Goal: Task Accomplishment & Management: Use online tool/utility

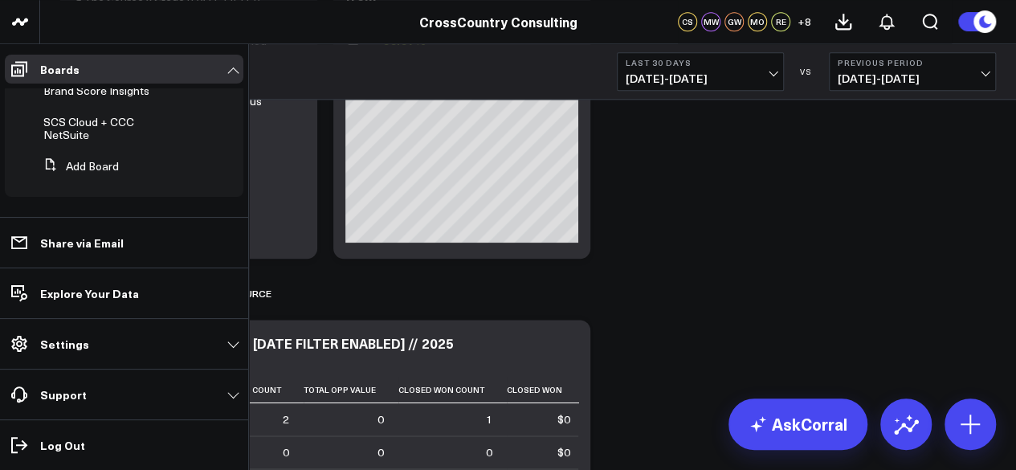
scroll to position [652, 0]
click at [103, 162] on button "Add Board" at bounding box center [78, 166] width 82 height 29
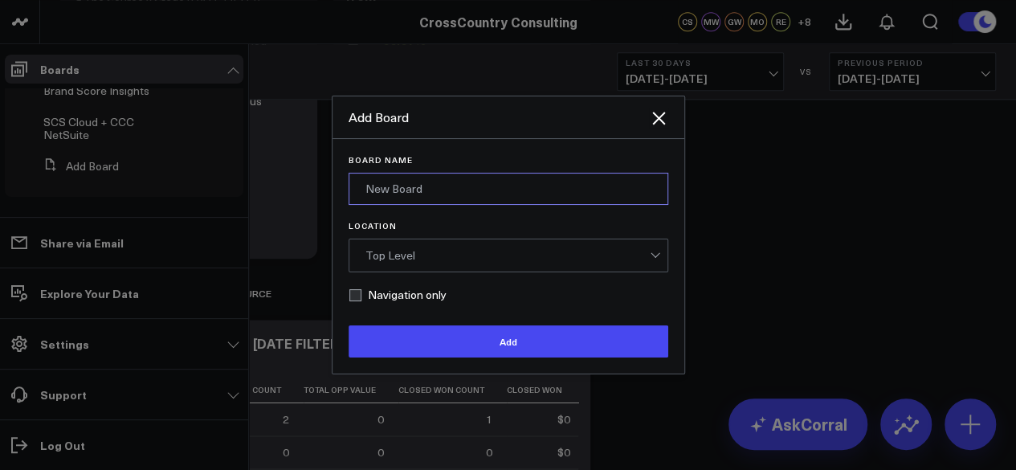
click at [389, 179] on input "Board Name" at bounding box center [509, 189] width 320 height 32
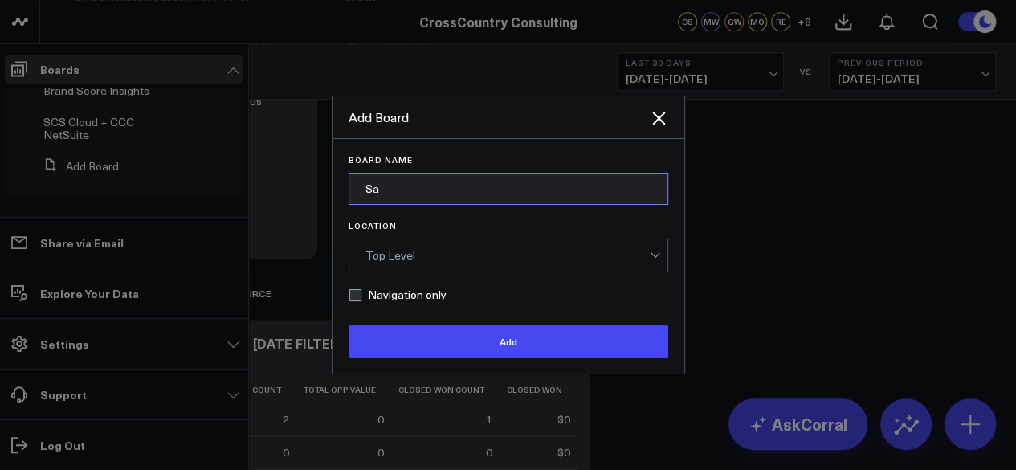
type input "S"
type input "[PERSON_NAME]'s Sandbox"
click at [453, 280] on form "Board Name Drew's Sandbox Location Top Level Navigation only Add" at bounding box center [509, 256] width 320 height 202
click at [496, 258] on div "Top Level" at bounding box center [507, 255] width 284 height 13
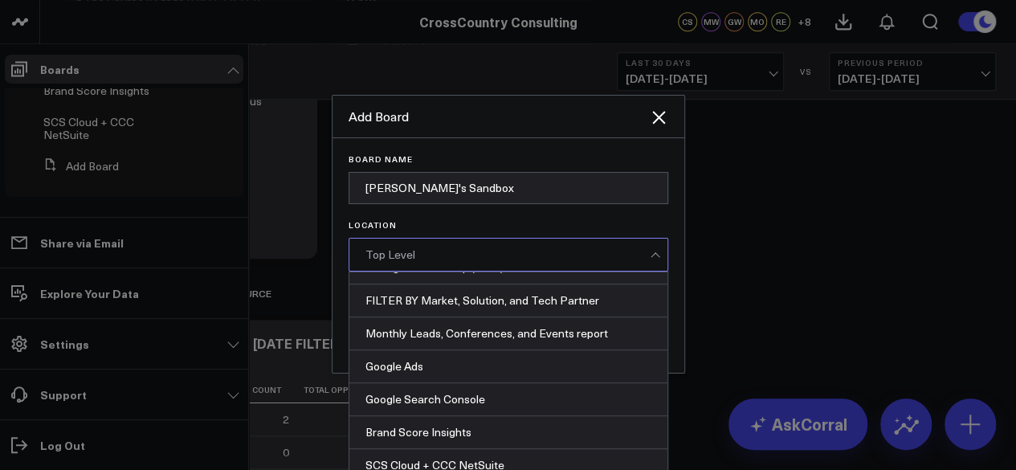
scroll to position [0, 0]
click at [586, 216] on form "Board Name Drew's Sandbox Location 41 results available. Use Up and Down to cho…" at bounding box center [509, 256] width 320 height 202
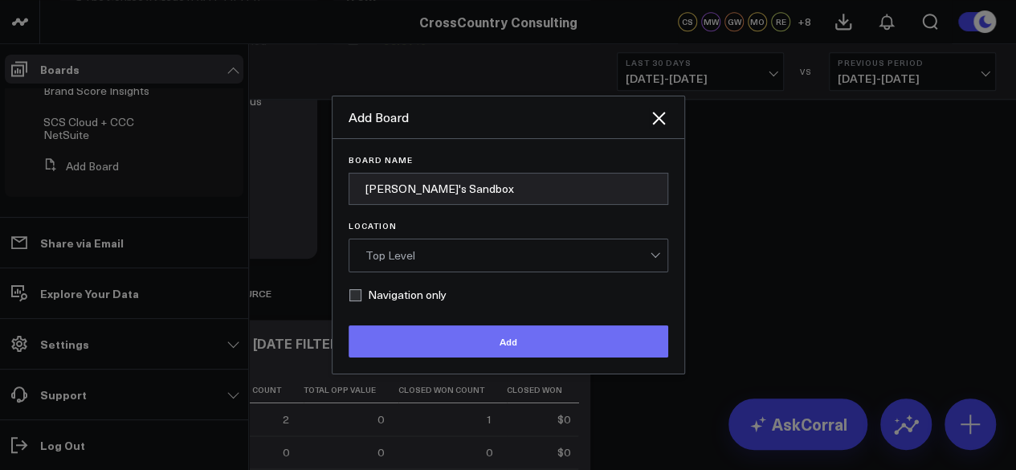
click at [517, 356] on button "Add" at bounding box center [509, 341] width 320 height 32
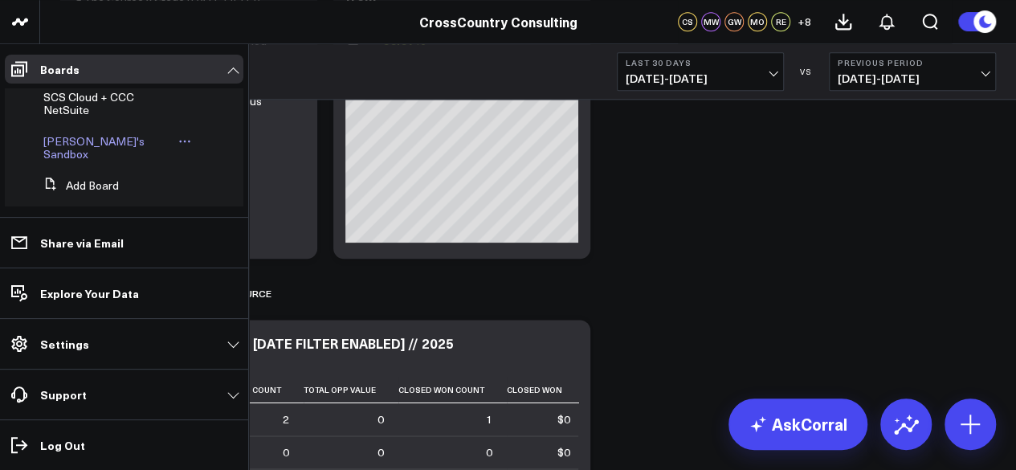
click at [71, 161] on span "[PERSON_NAME]'s Sandbox" at bounding box center [93, 147] width 101 height 28
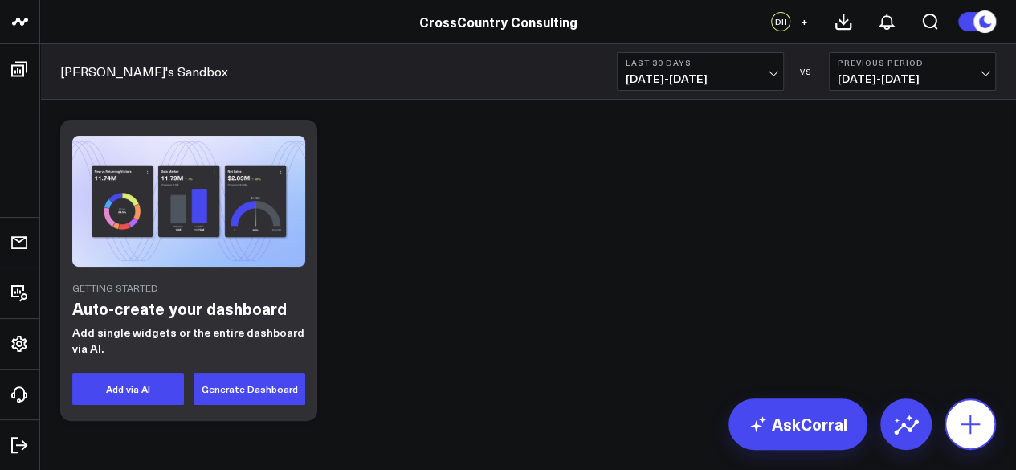
click at [986, 420] on button at bounding box center [970, 423] width 51 height 51
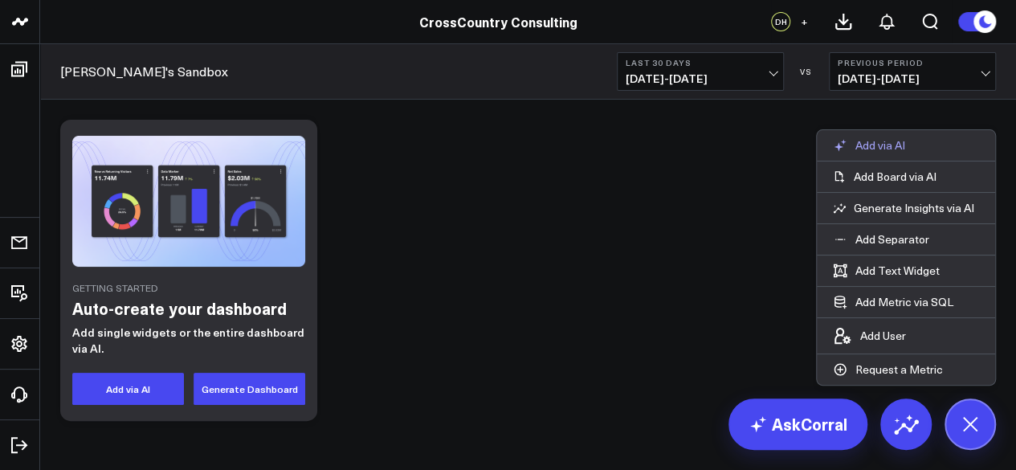
click at [898, 137] on button "Add via AI" at bounding box center [869, 145] width 104 height 31
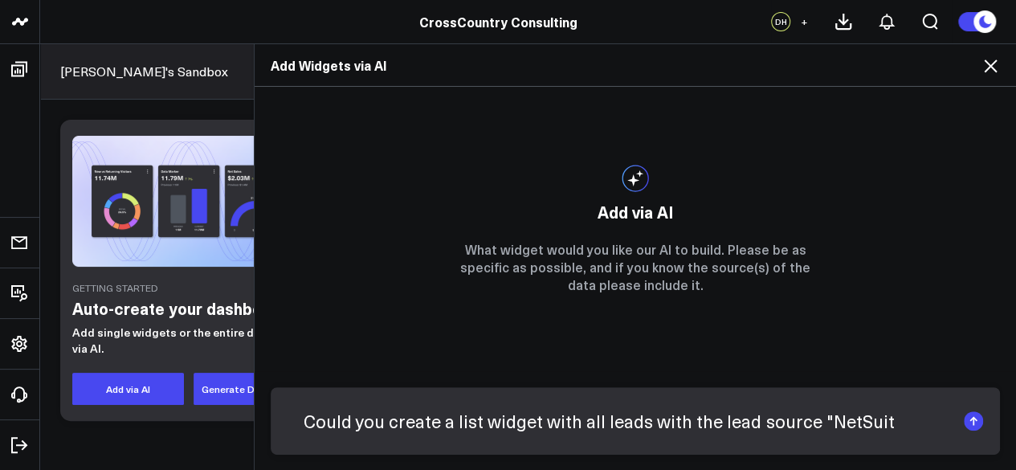
click at [587, 423] on textarea "Could you create a list widget with all leads with the lead source "NetSuit" at bounding box center [622, 421] width 668 height 42
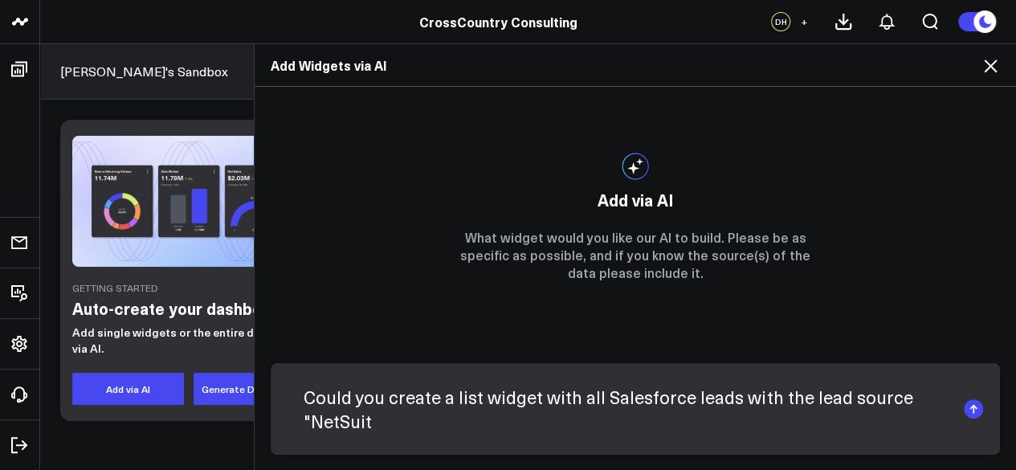
click at [549, 428] on textarea "Could you create a list widget with all Salesforce leads with the lead source "…" at bounding box center [622, 409] width 668 height 66
type textarea "Could you create a list widget with all Salesforce leads with the lead source "…"
click at [578, 419] on textarea "Could you create a list widget with all Salesforce leads with the lead source "…" at bounding box center [622, 409] width 668 height 66
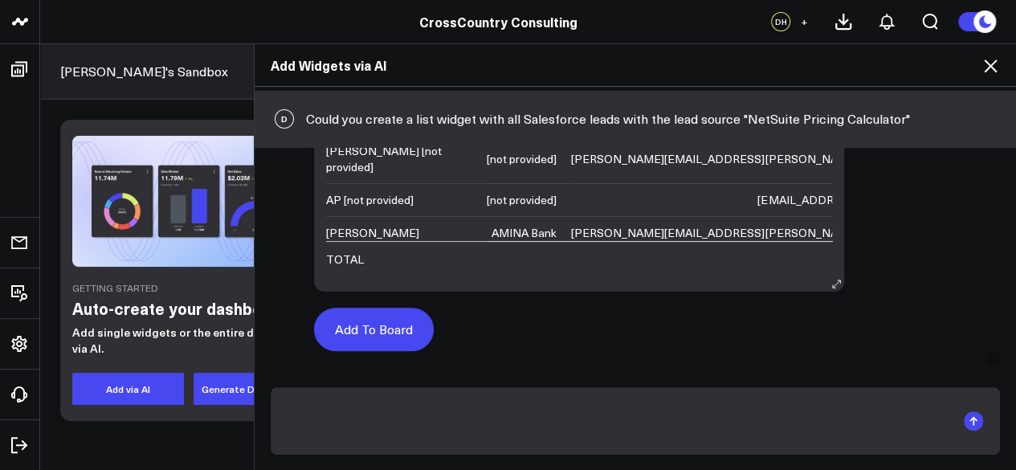
scroll to position [260, 0]
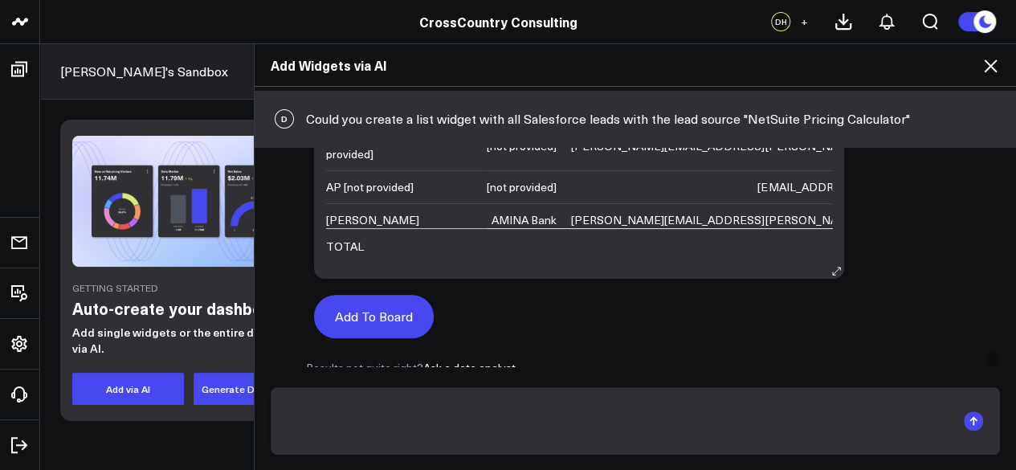
click at [407, 312] on button "Add To Board" at bounding box center [374, 316] width 120 height 43
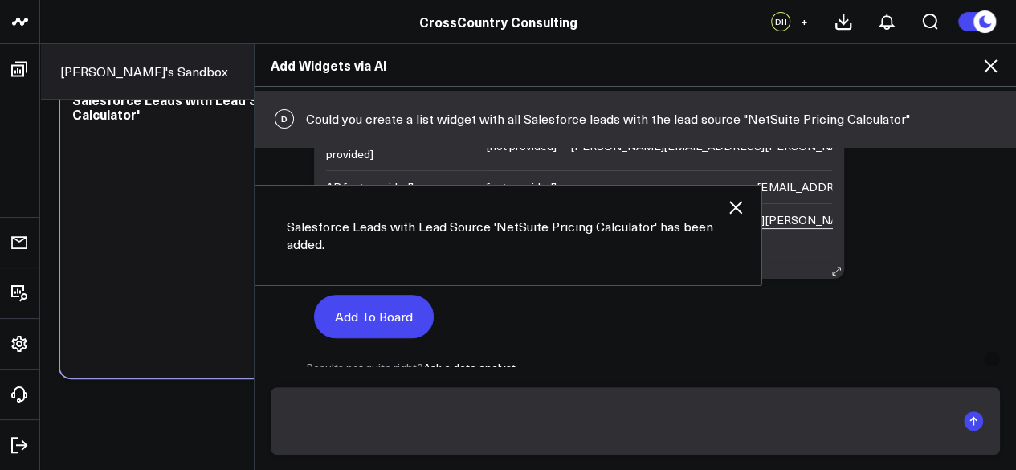
scroll to position [55, 0]
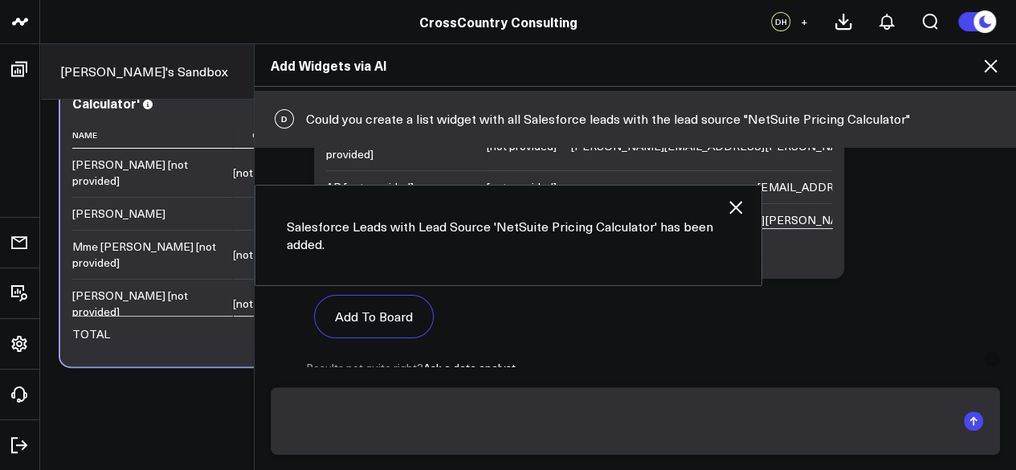
click at [985, 67] on icon at bounding box center [990, 65] width 19 height 19
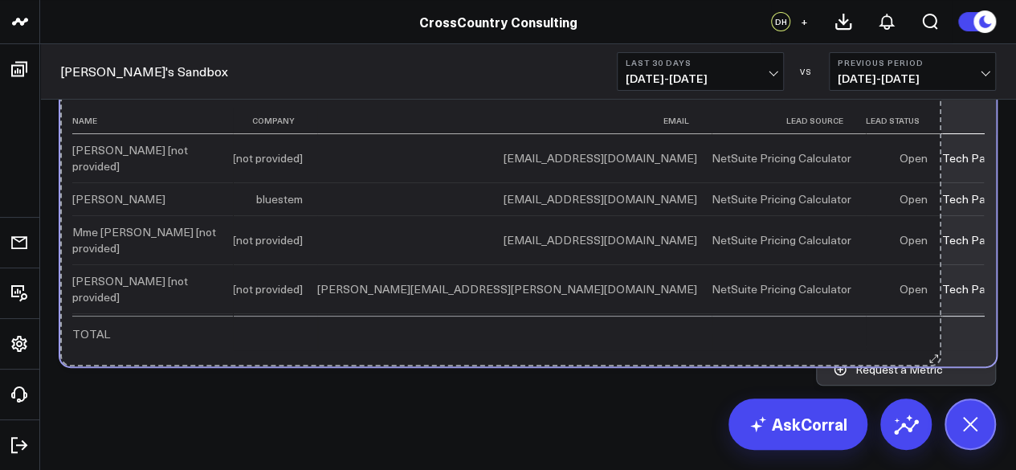
drag, startPoint x: 576, startPoint y: 360, endPoint x: 940, endPoint y: 286, distance: 371.3
click at [940, 286] on div "Salesforce Leads with Lead Source 'NetSuite Pricing Calculator' Name Company Em…" at bounding box center [528, 215] width 936 height 301
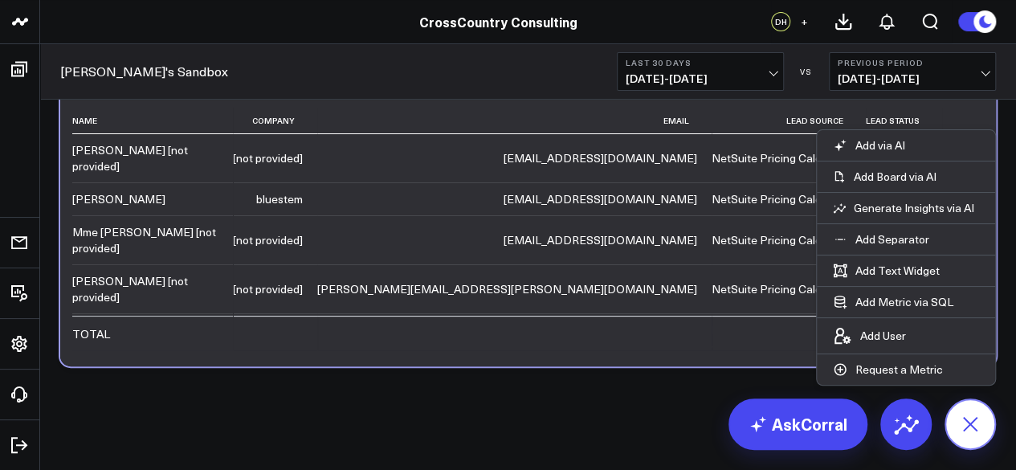
click at [958, 435] on button at bounding box center [970, 423] width 51 height 51
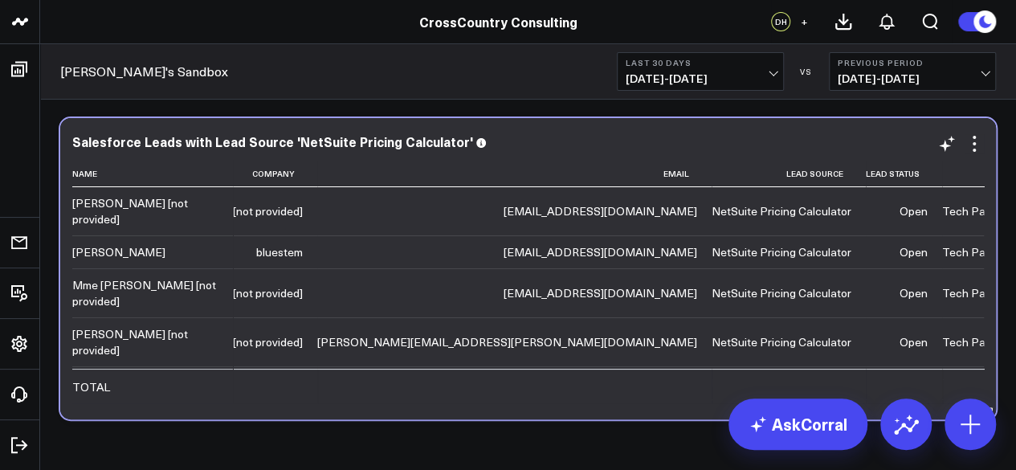
scroll to position [0, 0]
click at [944, 153] on icon at bounding box center [946, 145] width 19 height 19
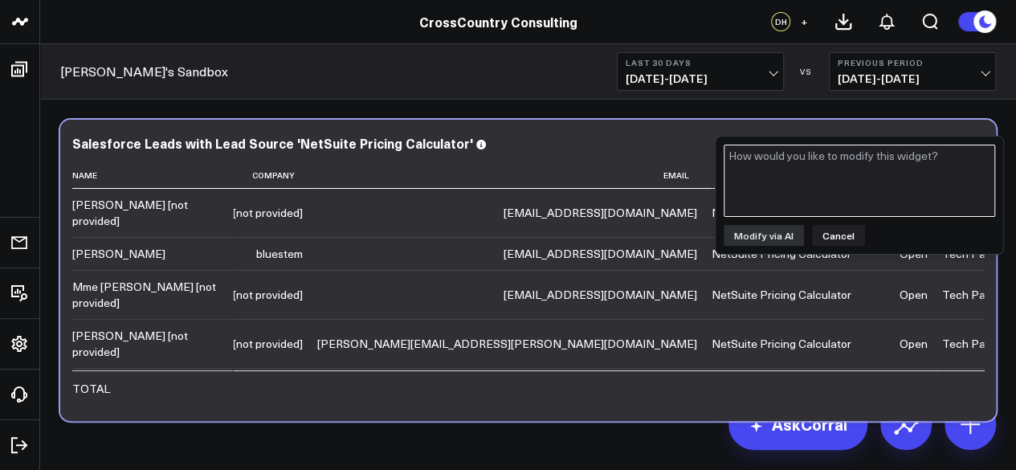
click at [880, 174] on textarea at bounding box center [860, 181] width 272 height 72
type textarea "Could you add a column for Property HS Source Analytic"
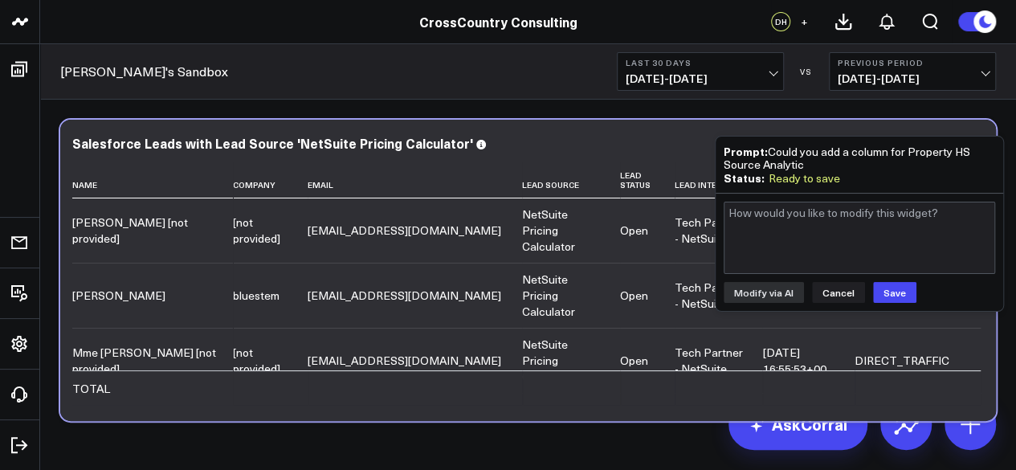
click at [890, 304] on div "Modify via AI Cancel Save" at bounding box center [860, 252] width 288 height 117
click at [885, 289] on button "Save" at bounding box center [894, 292] width 43 height 21
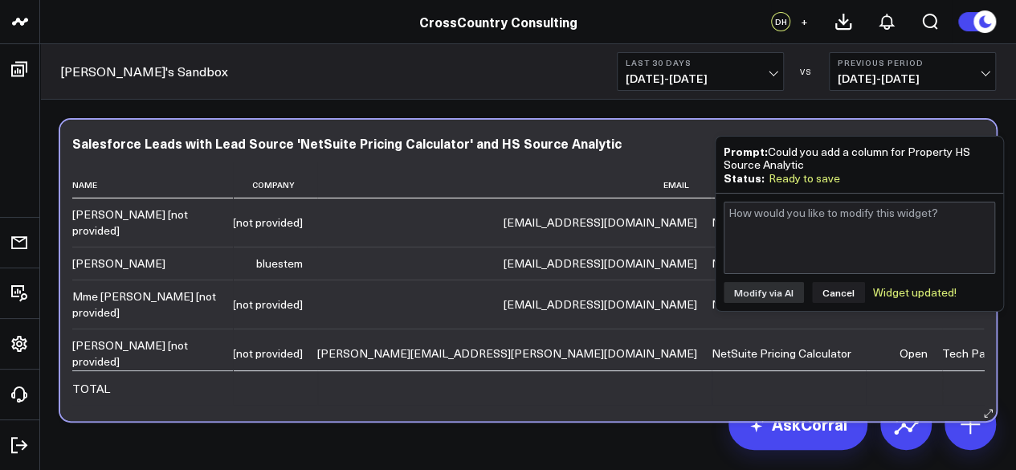
click at [712, 345] on div "NetSuite Pricing Calculator" at bounding box center [782, 353] width 140 height 16
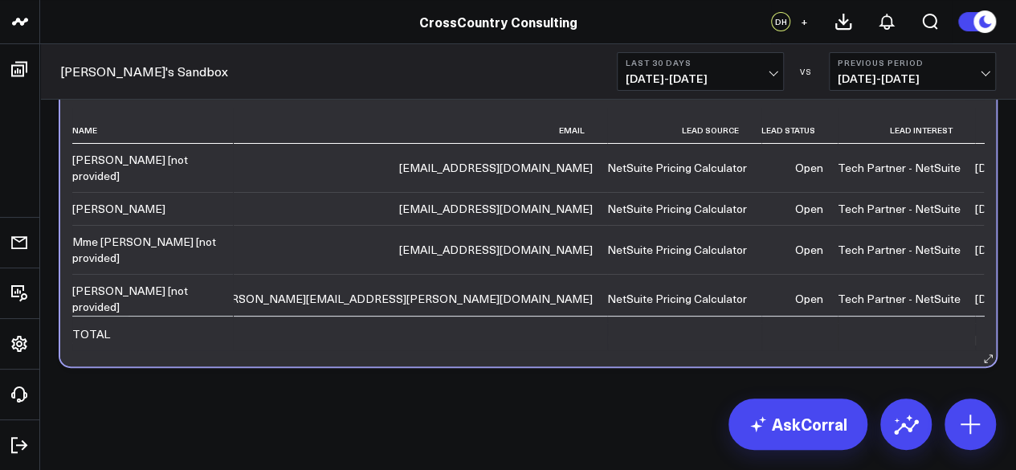
scroll to position [0, 143]
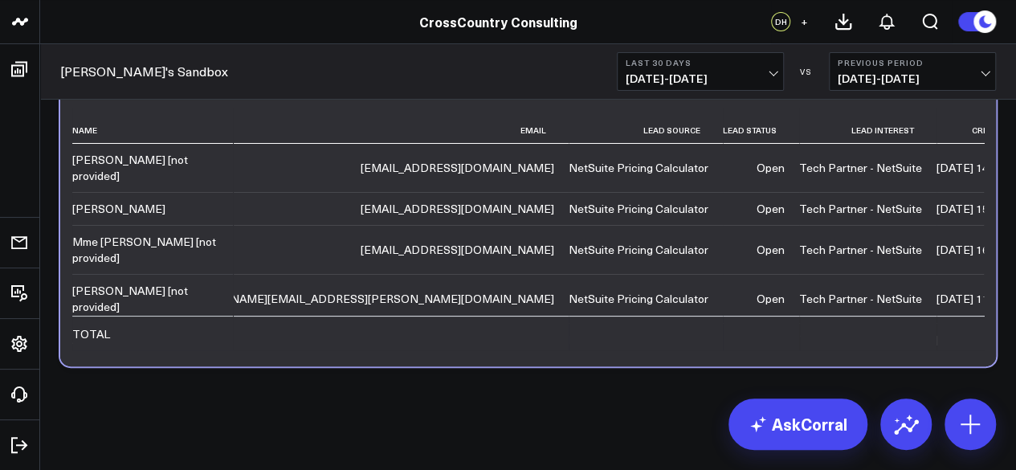
click at [745, 74] on span "08/05/25 - 09/03/25" at bounding box center [700, 78] width 149 height 13
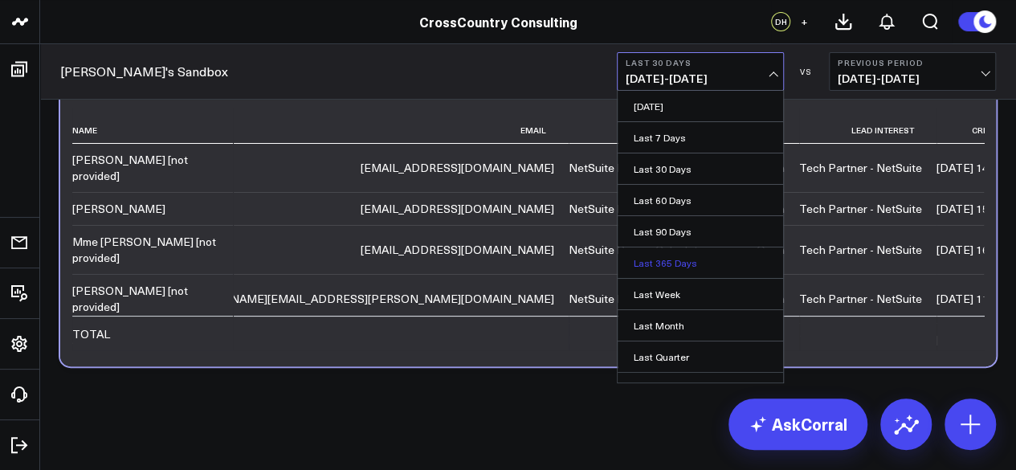
click at [673, 259] on link "Last 365 Days" at bounding box center [700, 262] width 165 height 31
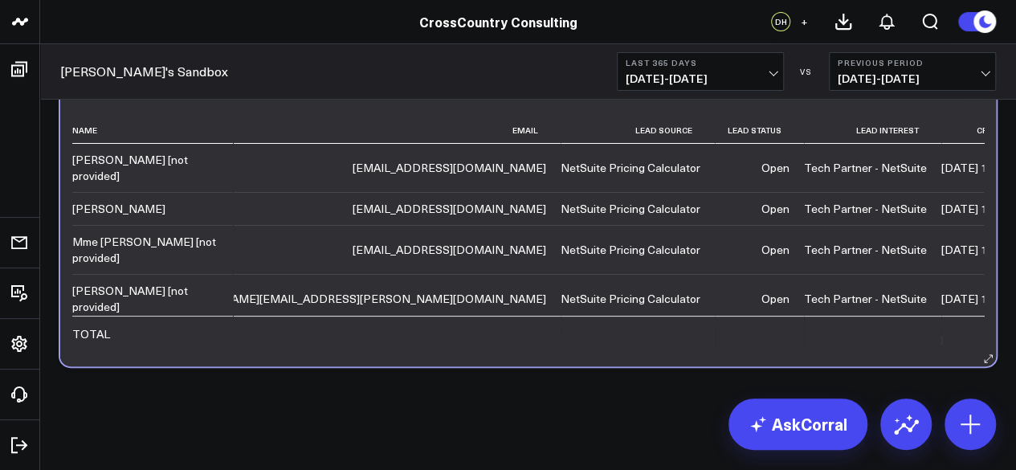
scroll to position [0, 268]
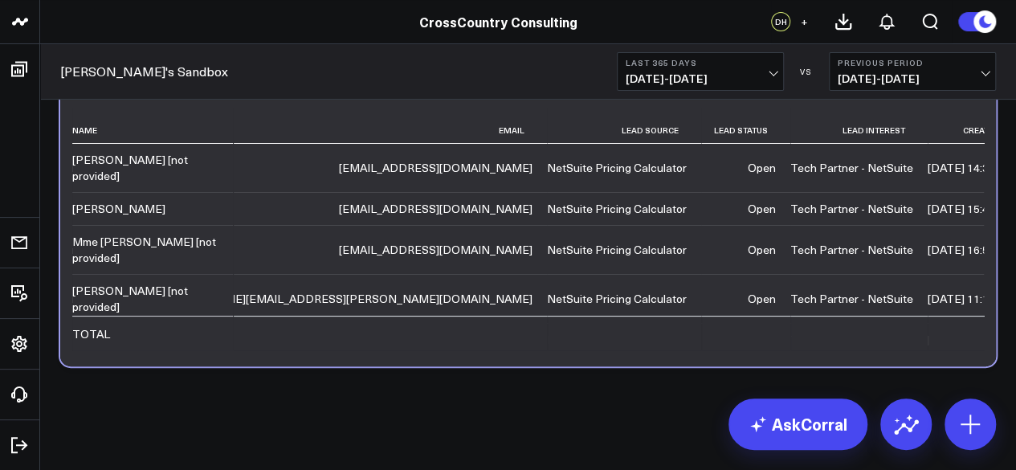
click at [699, 76] on span "09/04/24 - 09/03/25" at bounding box center [700, 78] width 149 height 13
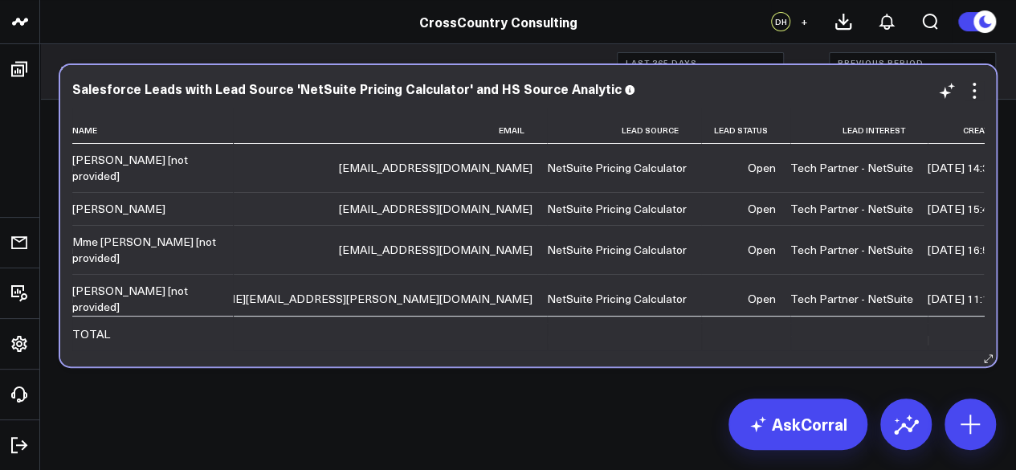
click at [928, 247] on td "[DATE] 16:55:53+00" at bounding box center [986, 249] width 117 height 49
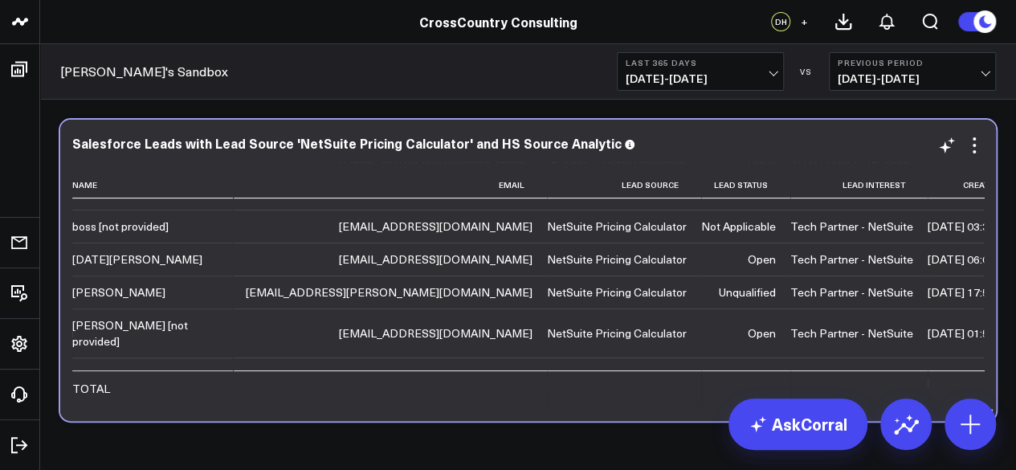
scroll to position [299, 268]
click at [953, 144] on icon at bounding box center [946, 145] width 19 height 19
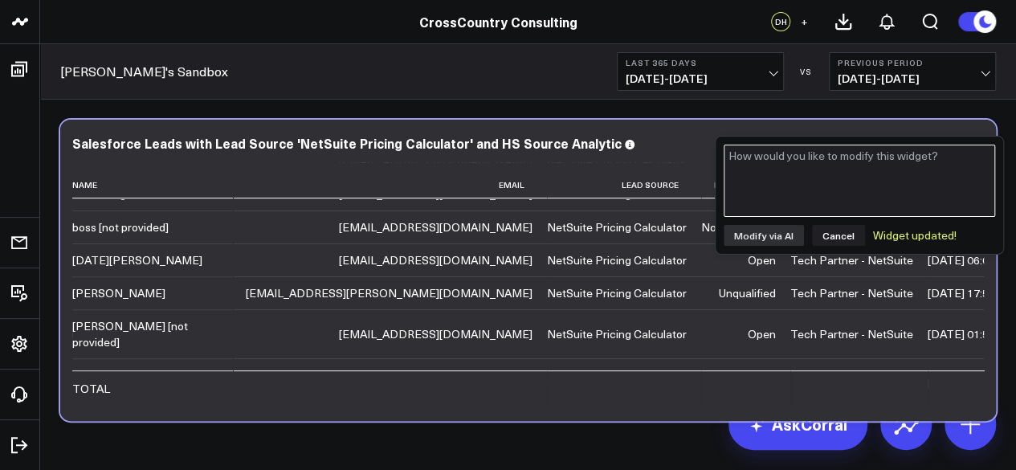
click at [914, 168] on textarea at bounding box center [860, 181] width 272 height 72
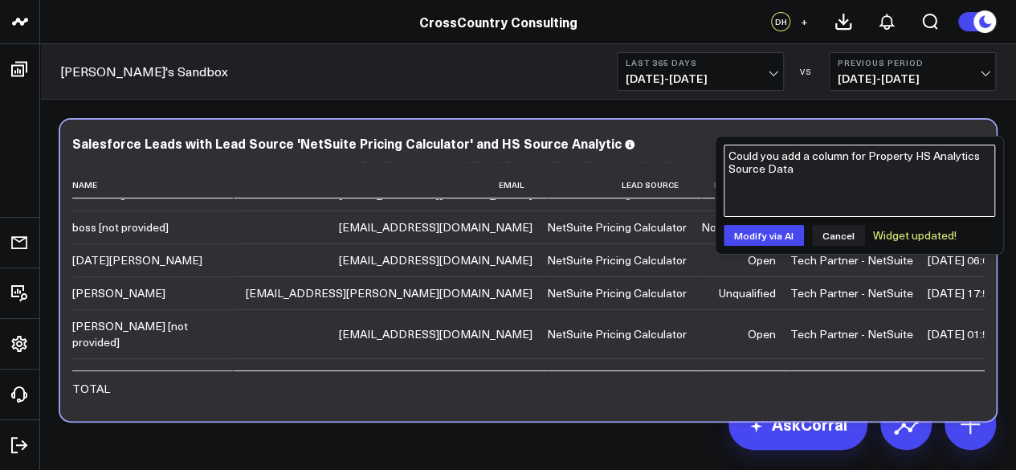
type textarea "Could you add a column for Property HS Analytics Source Data"
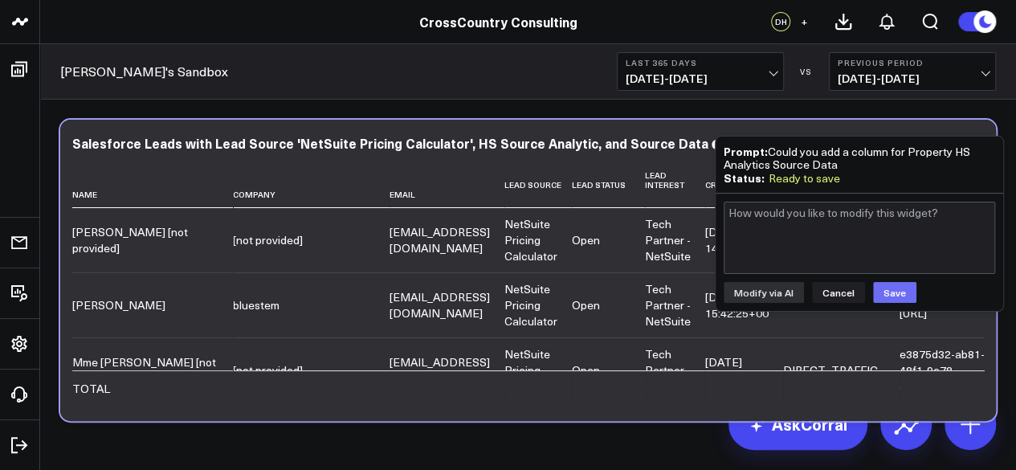
click at [893, 287] on button "Save" at bounding box center [894, 292] width 43 height 21
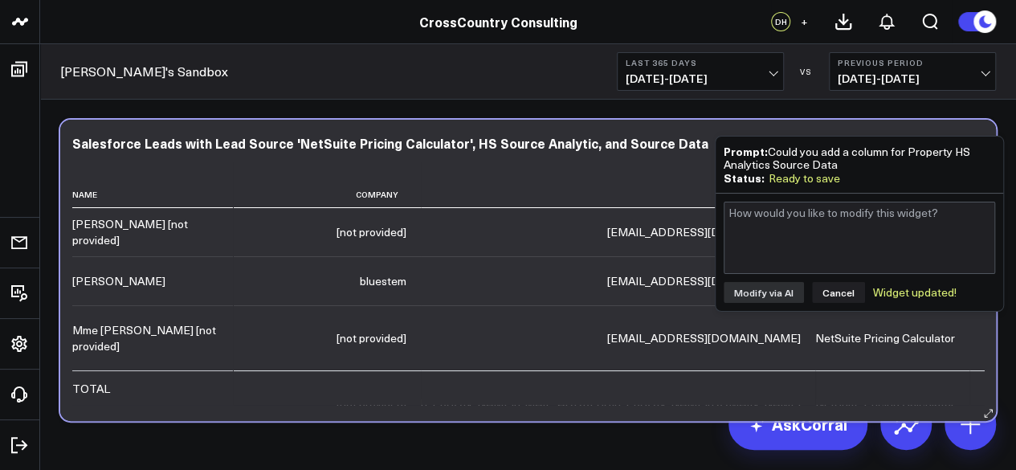
click at [619, 120] on div "Salesforce Leads with Lead Source 'NetSuite Pricing Calculator', HS Source Anal…" at bounding box center [528, 270] width 936 height 301
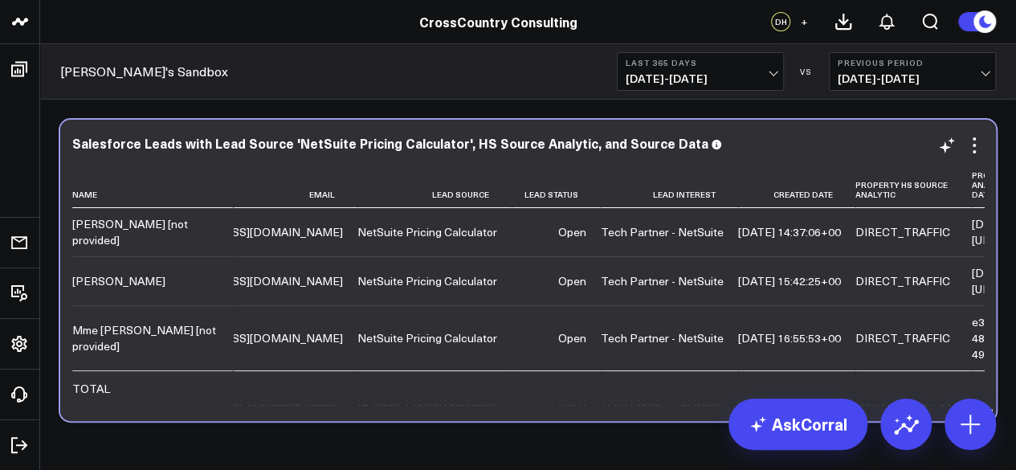
scroll to position [0, 540]
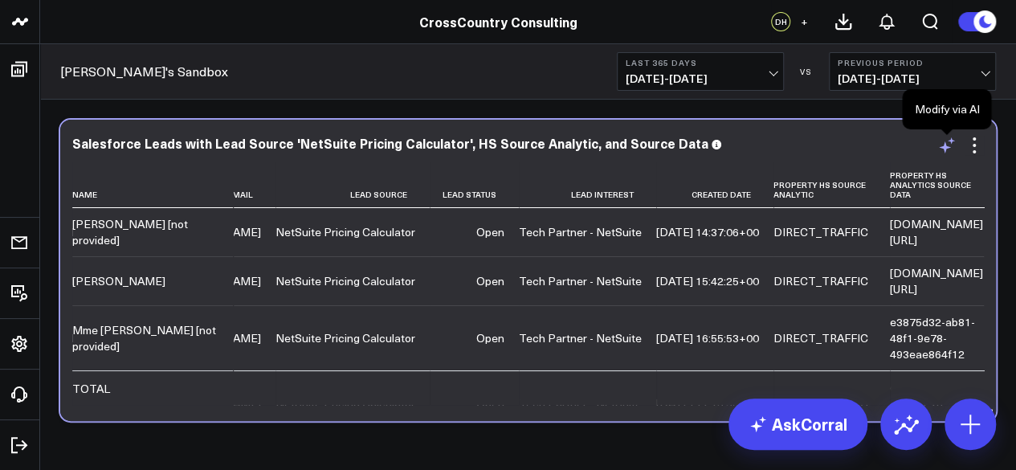
click at [941, 153] on icon at bounding box center [946, 145] width 19 height 19
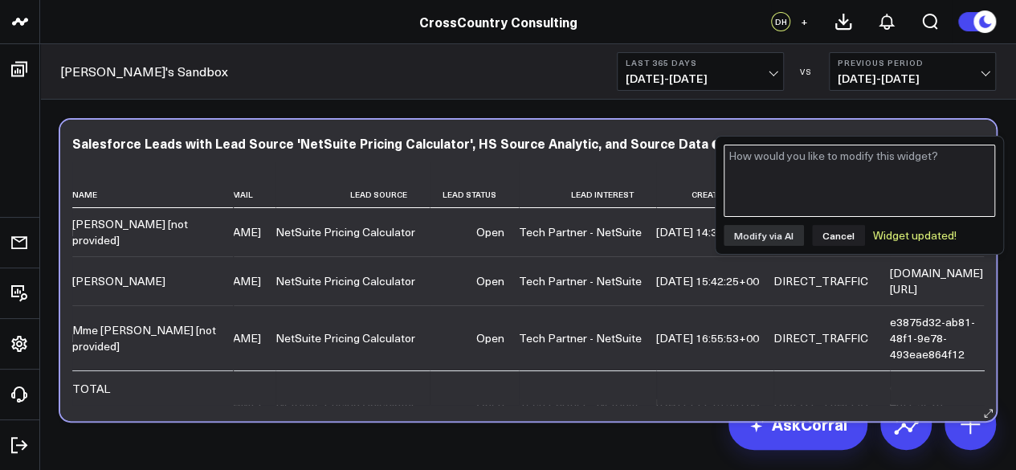
click at [941, 153] on textarea at bounding box center [860, 181] width 272 height 72
type textarea "Could you add a form submission column?"
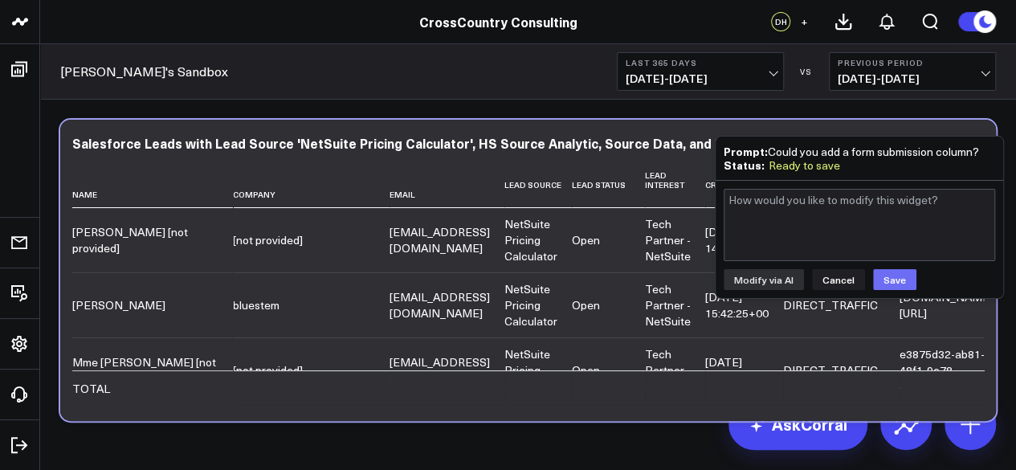
click at [882, 279] on button "Save" at bounding box center [894, 279] width 43 height 21
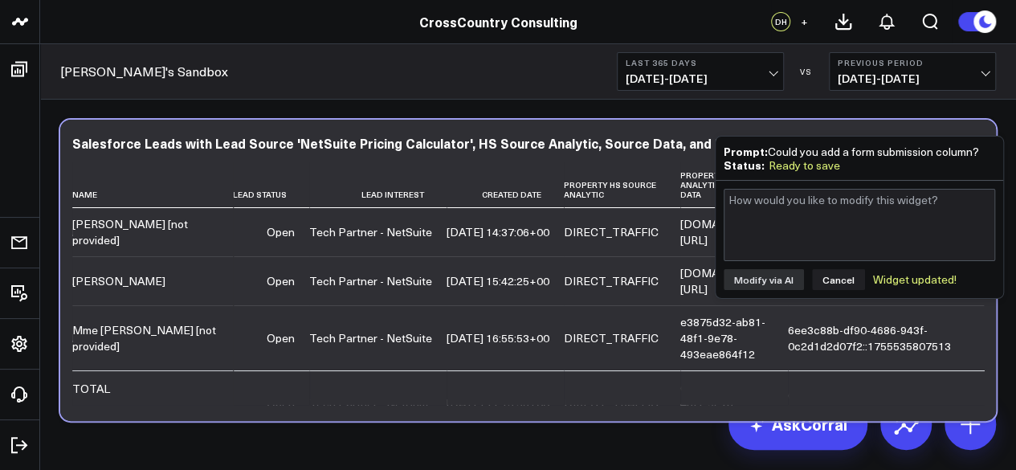
scroll to position [0, 771]
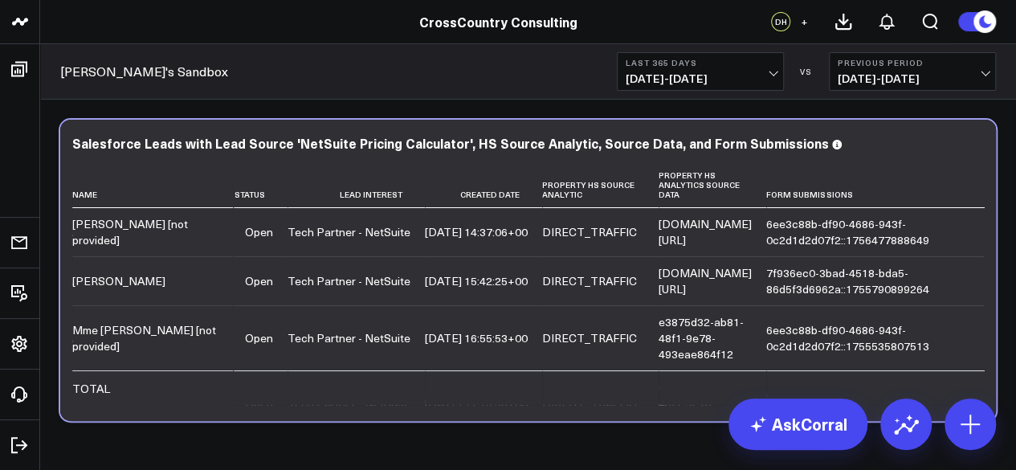
click at [580, 110] on div "Modify via AI Copy link to widget Ask support Remove Create linked copy Executi…" at bounding box center [528, 313] width 976 height 426
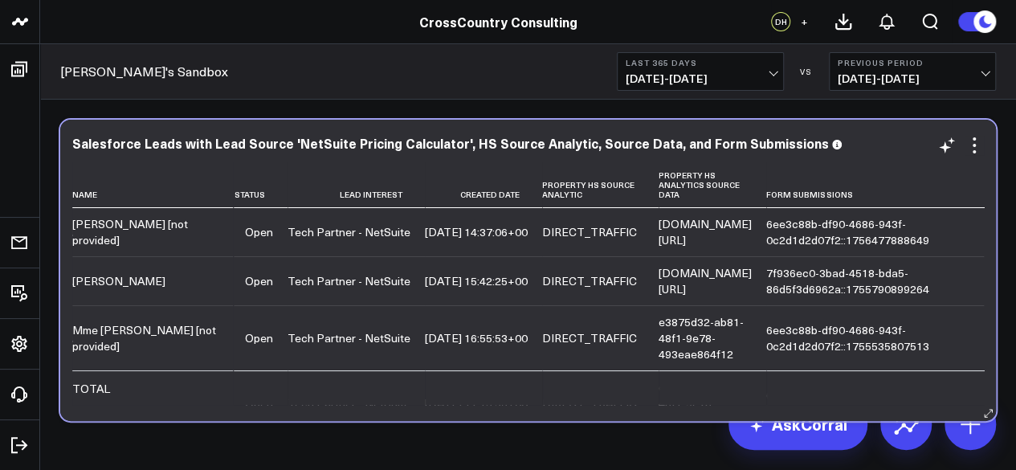
click at [776, 228] on div "6ee3c88b-df90-4686-943f-0c2d1d2d07f2::1756477888649" at bounding box center [876, 232] width 221 height 32
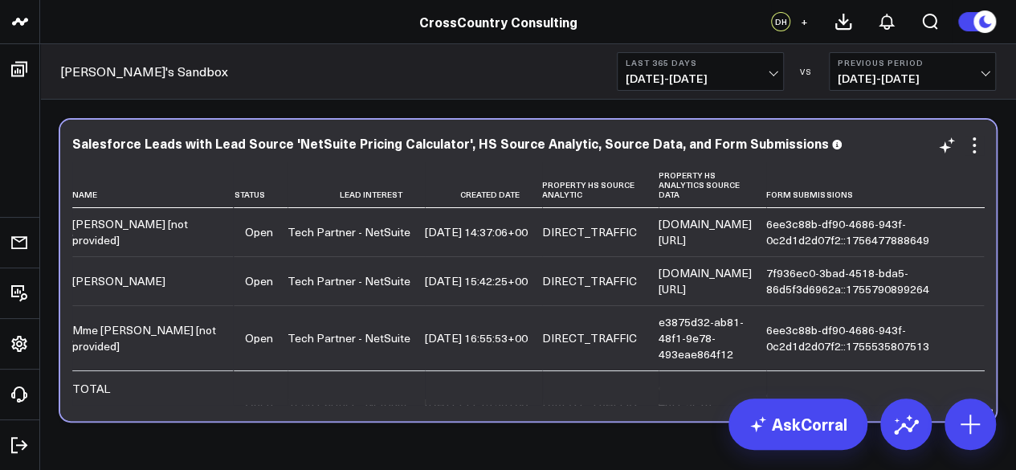
click at [876, 137] on div "Salesforce Leads with Lead Source 'NetSuite Pricing Calculator', HS Source Anal…" at bounding box center [528, 143] width 912 height 14
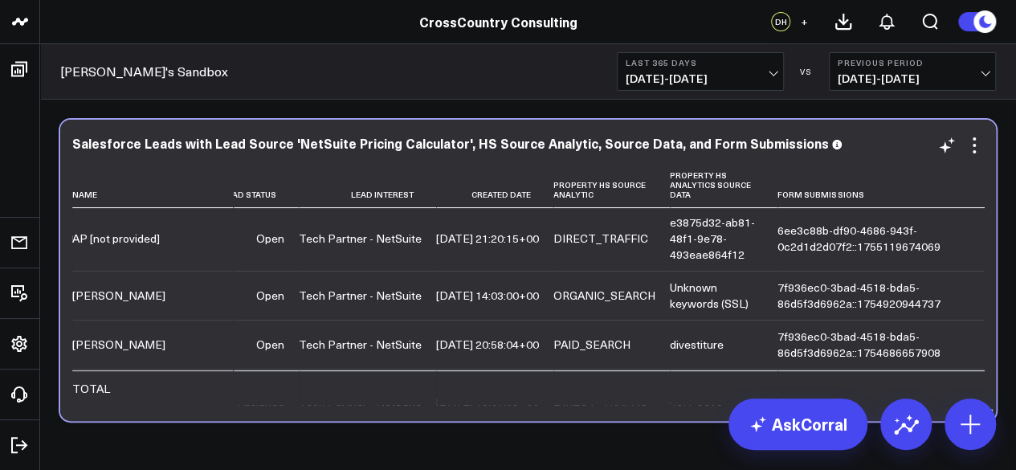
scroll to position [230, 771]
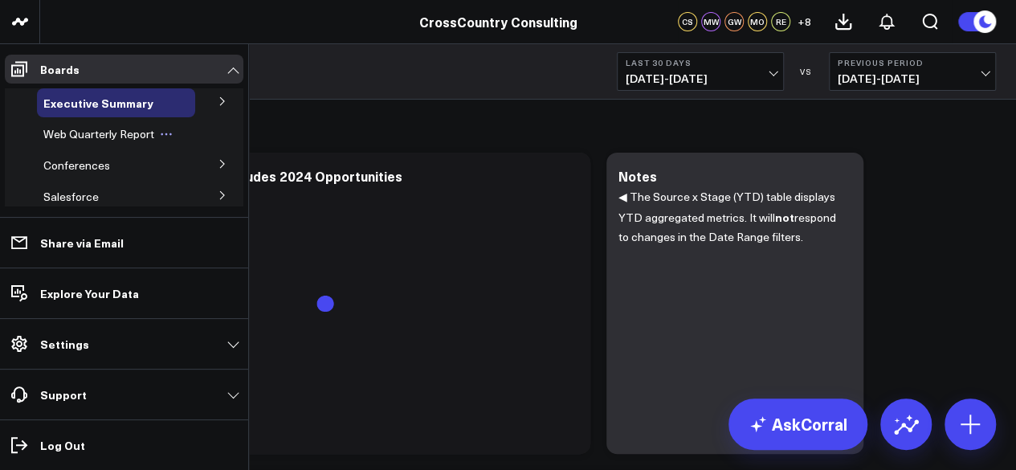
scroll to position [47, 0]
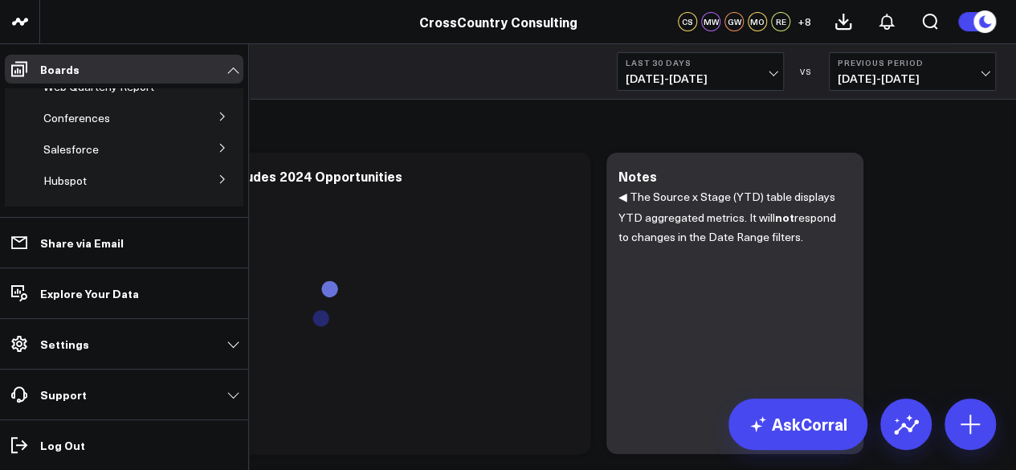
click at [205, 150] on button at bounding box center [223, 147] width 42 height 24
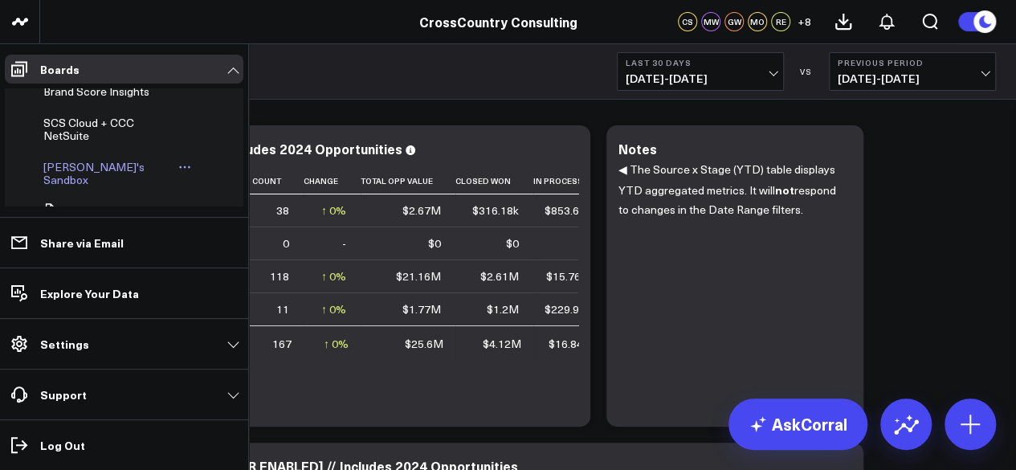
scroll to position [704, 0]
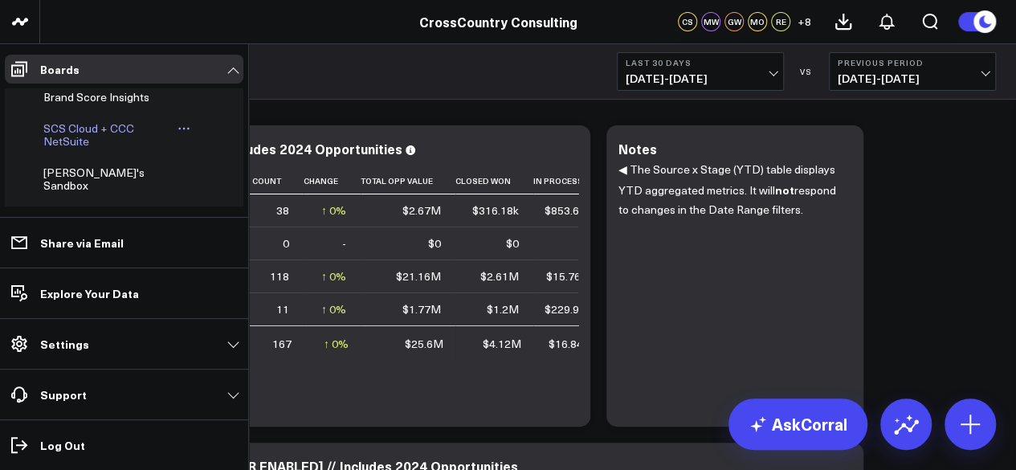
click at [80, 149] on span "SCS Cloud + CCC NetSuite" at bounding box center [88, 134] width 91 height 28
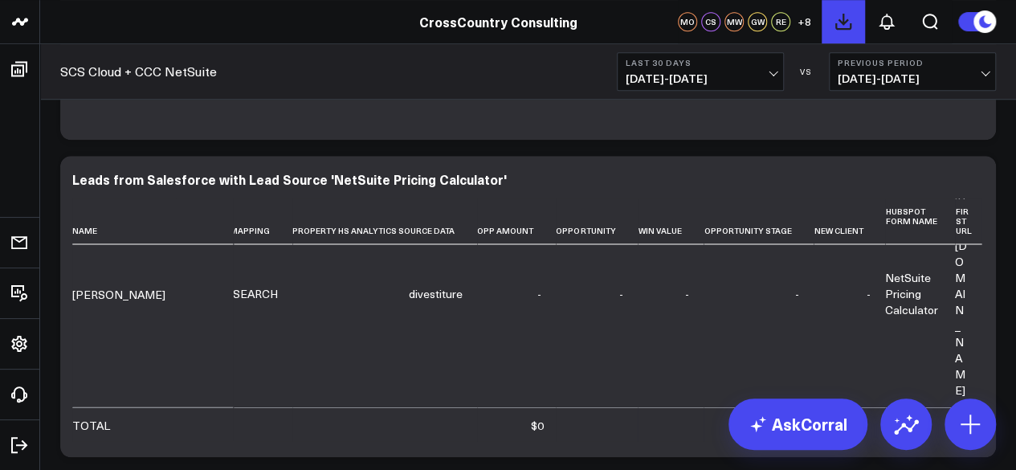
scroll to position [2342, 1096]
